Goal: Task Accomplishment & Management: Manage account settings

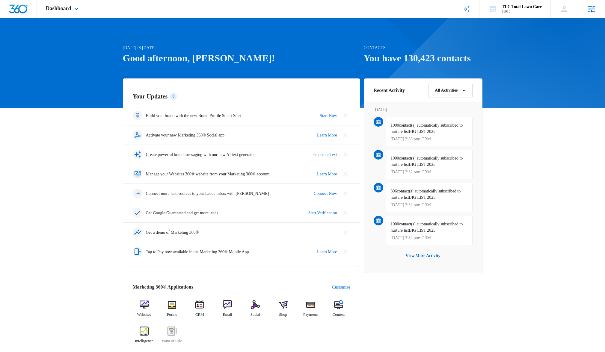
click at [595, 5] on icon at bounding box center [591, 8] width 9 height 9
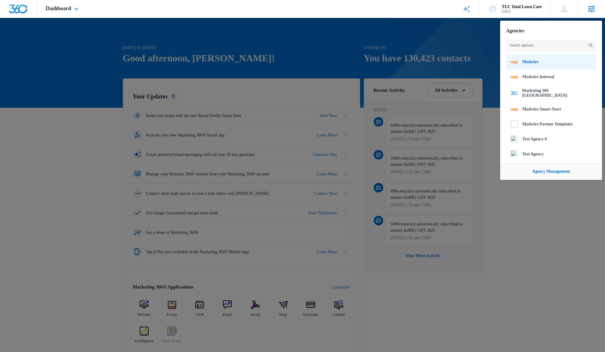
click at [529, 66] on link "Madwire" at bounding box center [551, 62] width 90 height 15
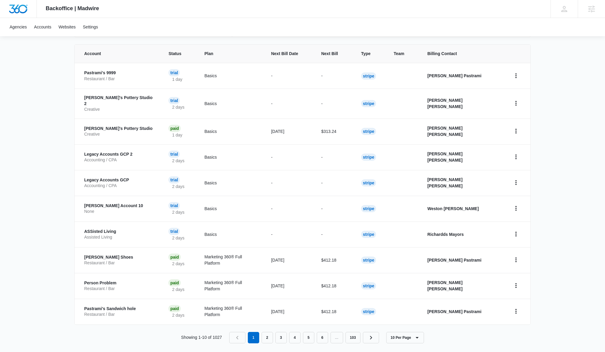
scroll to position [125, 0]
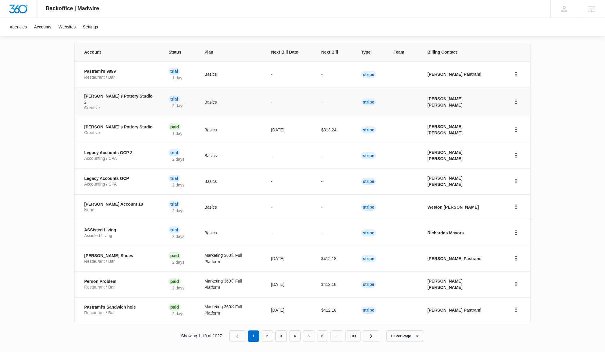
click at [110, 97] on p "Jake's Pottery Studio 2" at bounding box center [119, 99] width 70 height 12
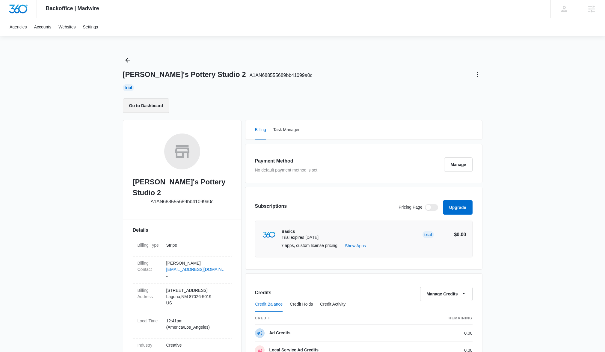
click at [134, 108] on button "Go to Dashboard" at bounding box center [146, 106] width 47 height 14
click at [430, 211] on span at bounding box center [431, 207] width 13 height 7
click at [425, 204] on input "checkbox" at bounding box center [424, 204] width 0 height 0
click at [426, 207] on span at bounding box center [431, 207] width 13 height 7
click at [425, 204] on input "checkbox" at bounding box center [424, 204] width 0 height 0
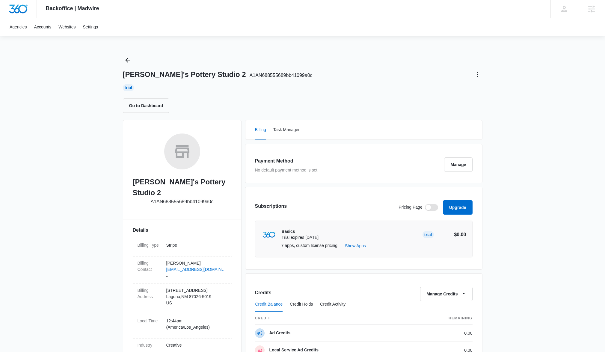
click at [425, 208] on span at bounding box center [427, 207] width 5 height 5
click at [425, 204] on input "checkbox" at bounding box center [424, 204] width 0 height 0
checkbox input "true"
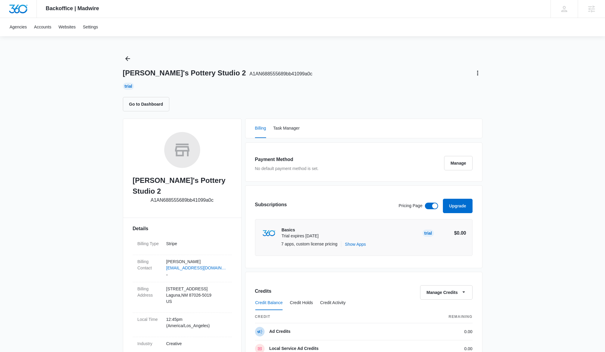
scroll to position [2, 0]
click at [126, 60] on icon "Back" at bounding box center [127, 57] width 7 height 7
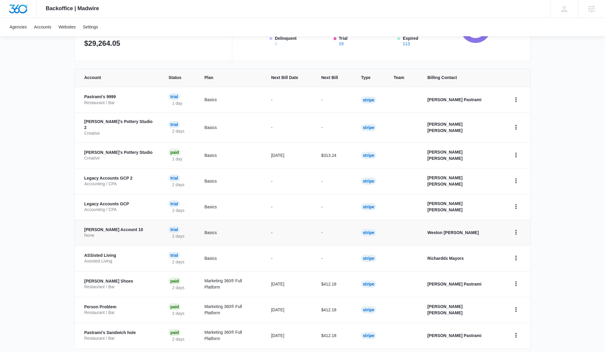
scroll to position [101, 0]
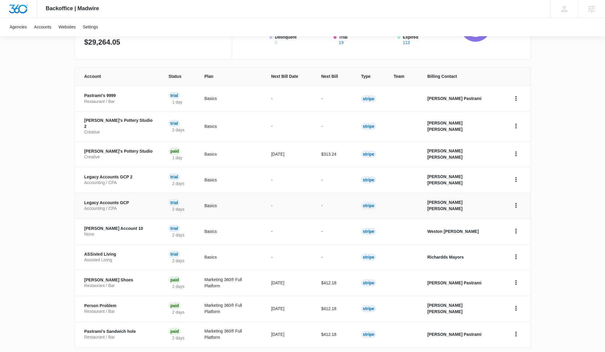
click at [110, 201] on p "Legacy Accounts GCP" at bounding box center [119, 203] width 70 height 6
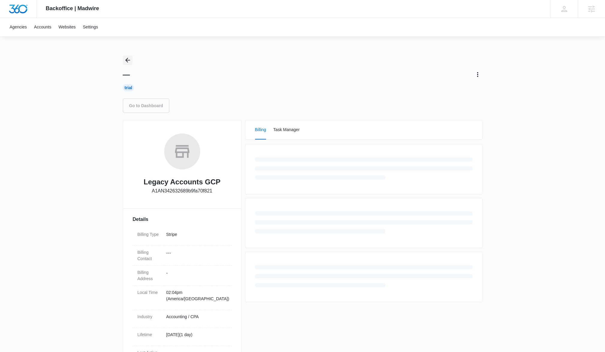
click at [127, 58] on icon "Back" at bounding box center [127, 60] width 5 height 5
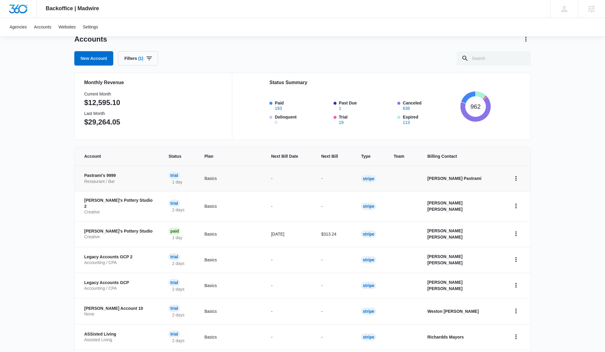
scroll to position [125, 0]
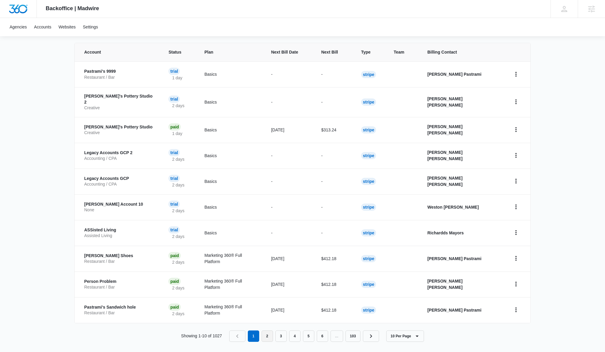
click at [263, 333] on link "2" at bounding box center [267, 336] width 11 height 11
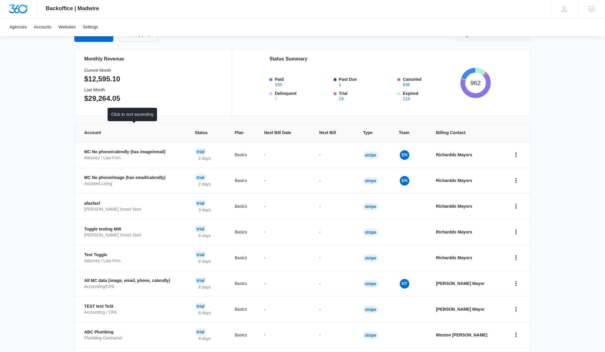
scroll to position [125, 0]
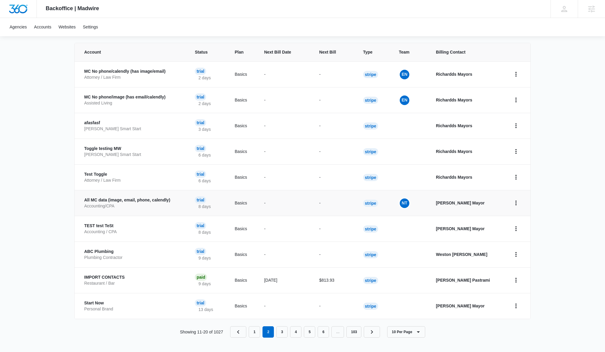
click at [127, 203] on p "All MC data (image, email, phone, calendly)" at bounding box center [132, 200] width 96 height 6
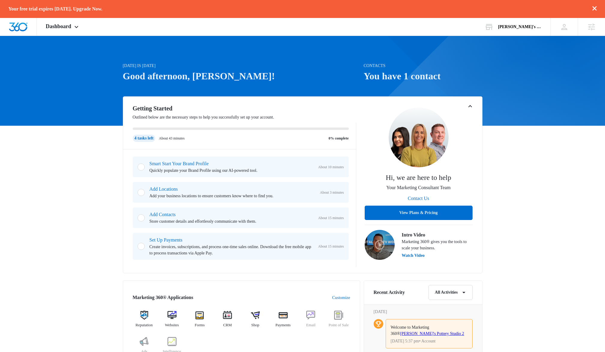
click at [513, 171] on div "[DATE] is [DATE] Good afternoon, Richardds! Contacts You have 1 contact Getting…" at bounding box center [302, 301] width 605 height 517
click at [419, 210] on button "View Plans & Pricing" at bounding box center [419, 213] width 108 height 14
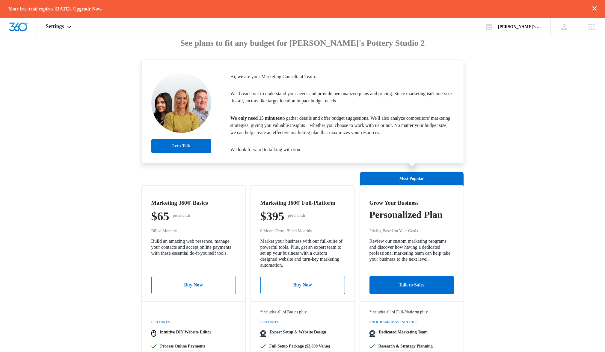
scroll to position [99, 0]
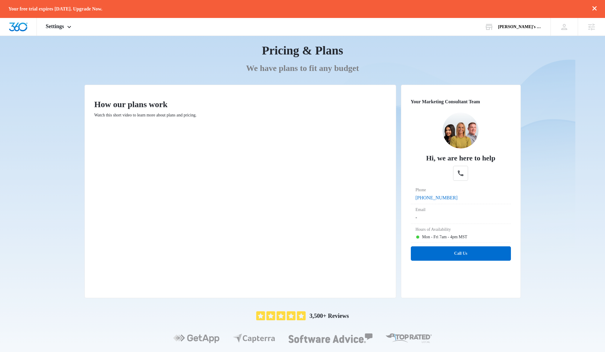
scroll to position [30, 0]
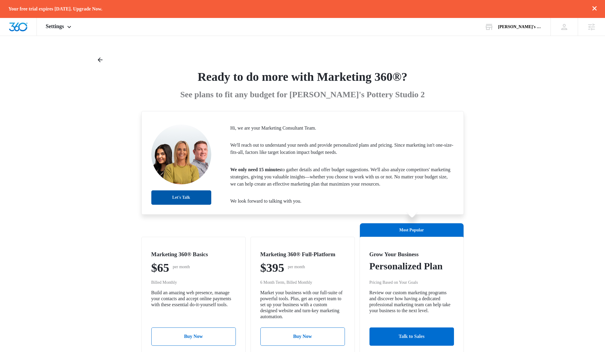
click at [190, 199] on button "Let's Talk" at bounding box center [181, 198] width 60 height 14
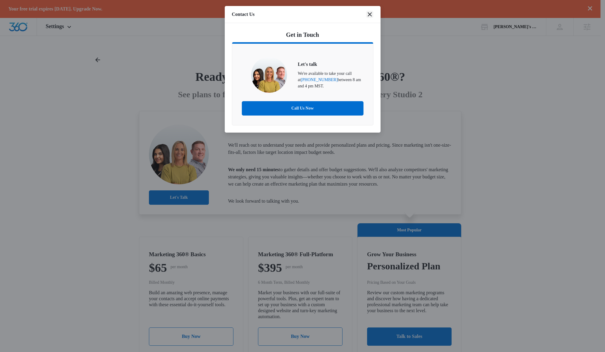
click at [372, 14] on icon "close" at bounding box center [369, 14] width 7 height 7
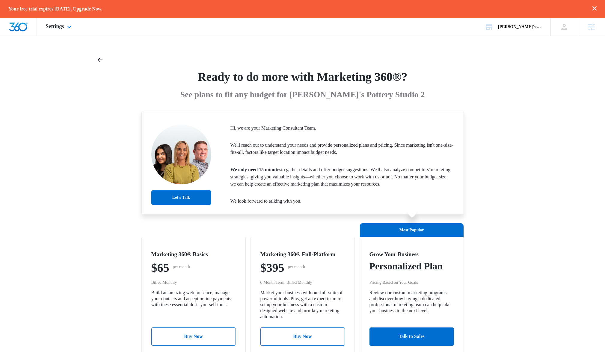
click at [15, 25] on img "Dashboard" at bounding box center [18, 26] width 19 height 9
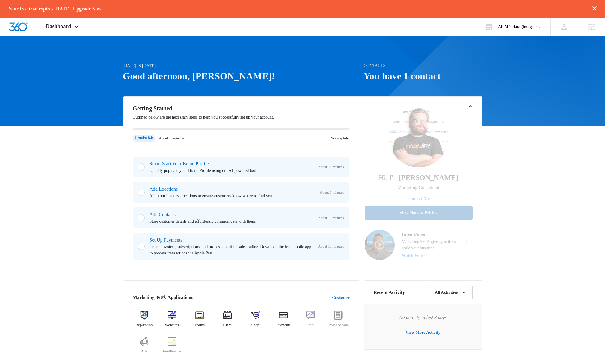
click at [458, 213] on button "View Plans & Pricing" at bounding box center [419, 213] width 108 height 14
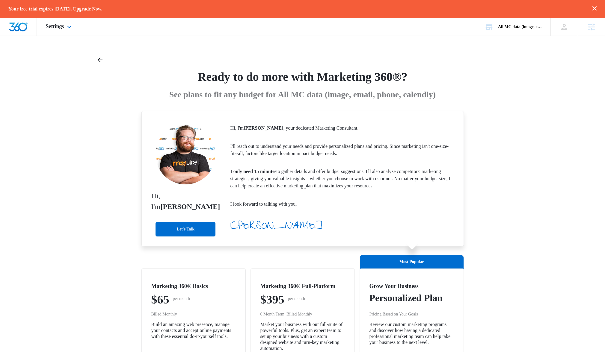
click at [13, 26] on img "Dashboard" at bounding box center [18, 26] width 19 height 9
